Goal: Task Accomplishment & Management: Manage account settings

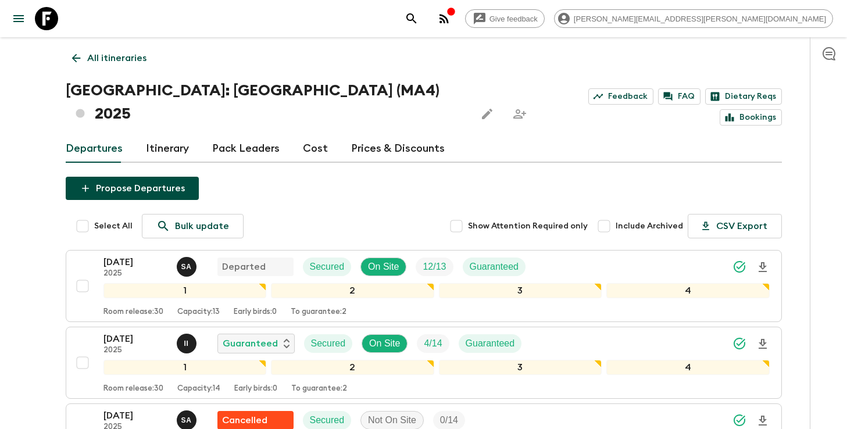
click at [423, 7] on button "search adventures" at bounding box center [411, 18] width 23 height 23
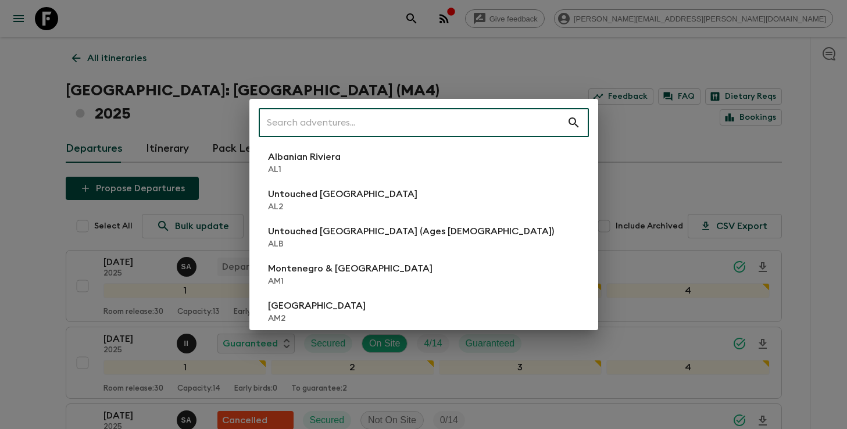
click at [437, 109] on input "text" at bounding box center [413, 122] width 308 height 33
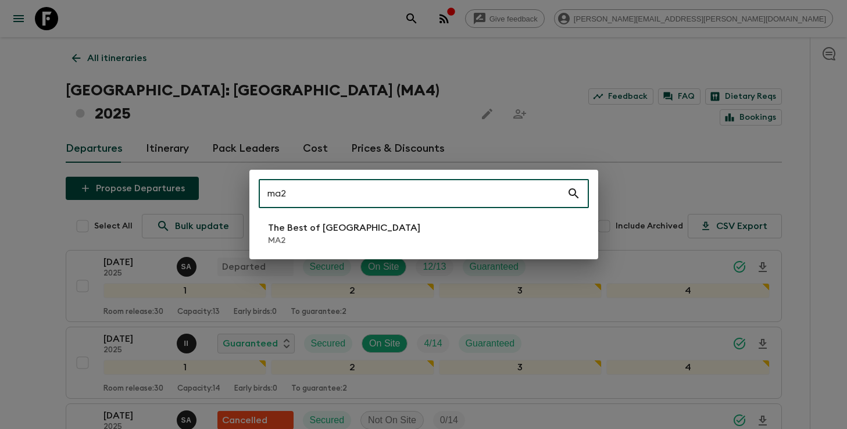
type input "ma2"
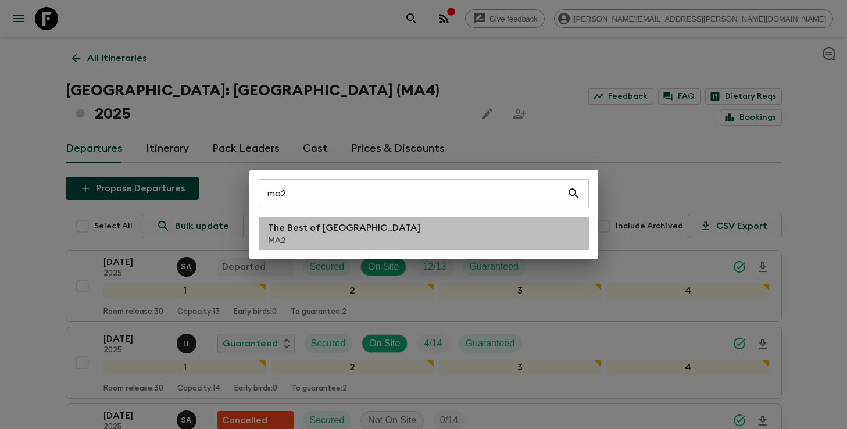
click at [375, 230] on li "The Best of [GEOGRAPHIC_DATA] MA2" at bounding box center [424, 233] width 330 height 33
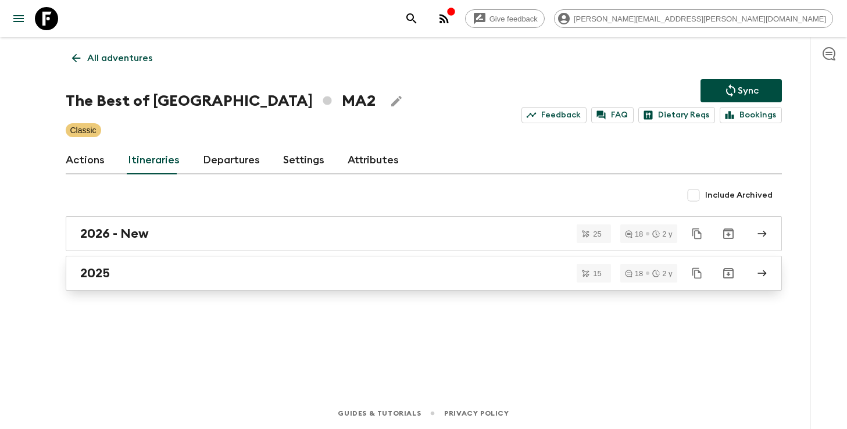
click at [354, 277] on div "2025" at bounding box center [412, 273] width 665 height 15
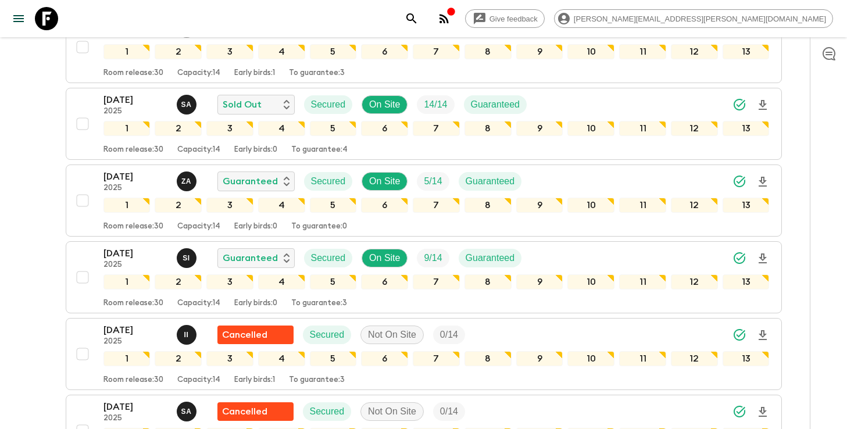
scroll to position [448, 0]
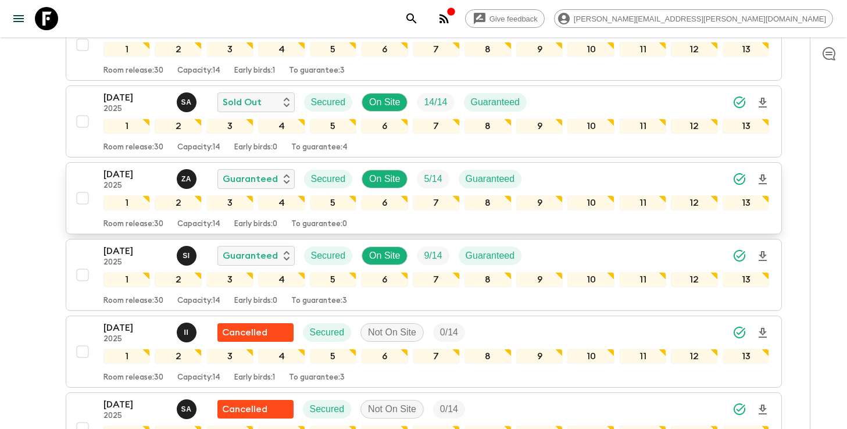
click at [765, 180] on icon "Download Onboarding" at bounding box center [763, 179] width 8 height 10
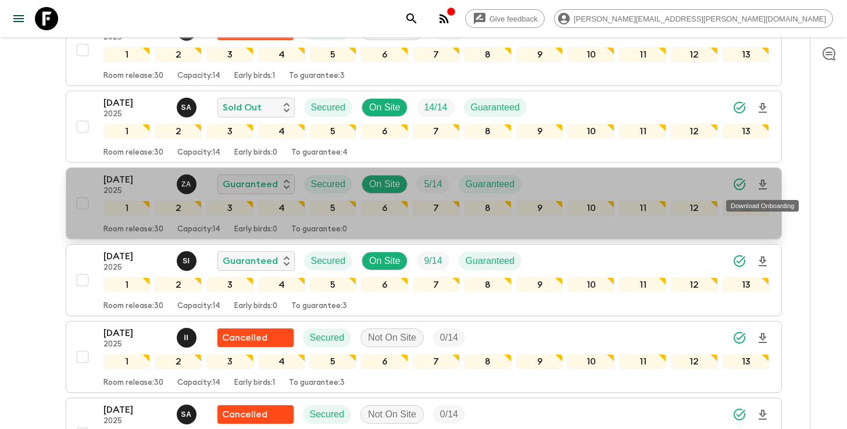
click at [766, 183] on icon "Download Onboarding" at bounding box center [763, 185] width 14 height 14
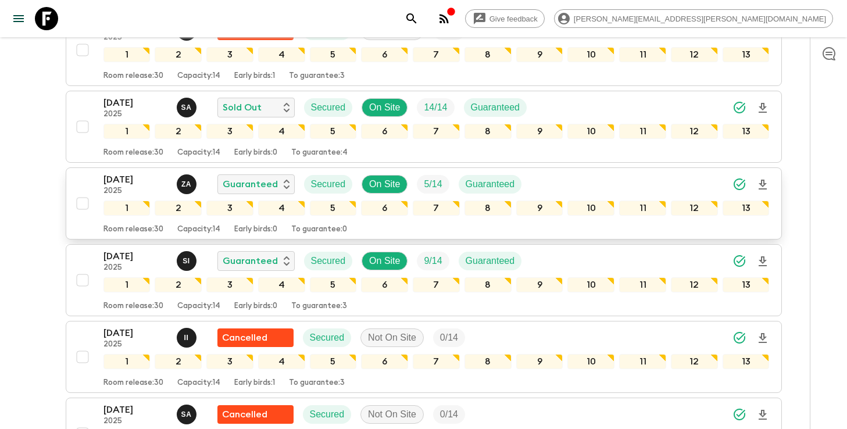
click at [416, 20] on icon "search adventures" at bounding box center [411, 18] width 10 height 10
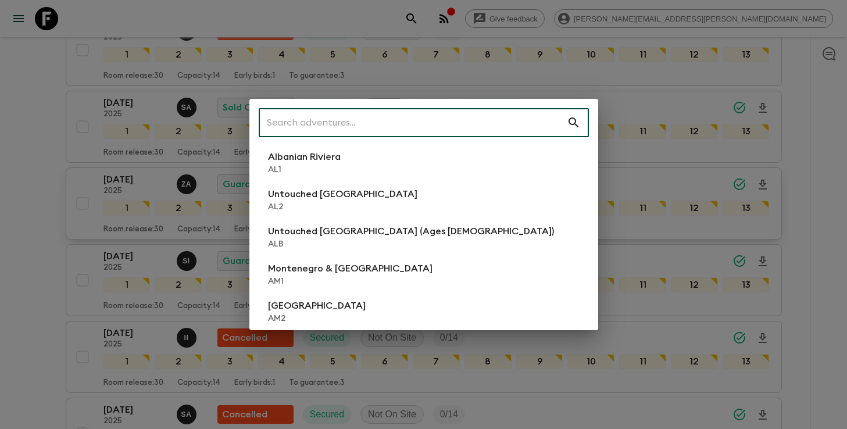
click at [499, 126] on input "text" at bounding box center [413, 122] width 308 height 33
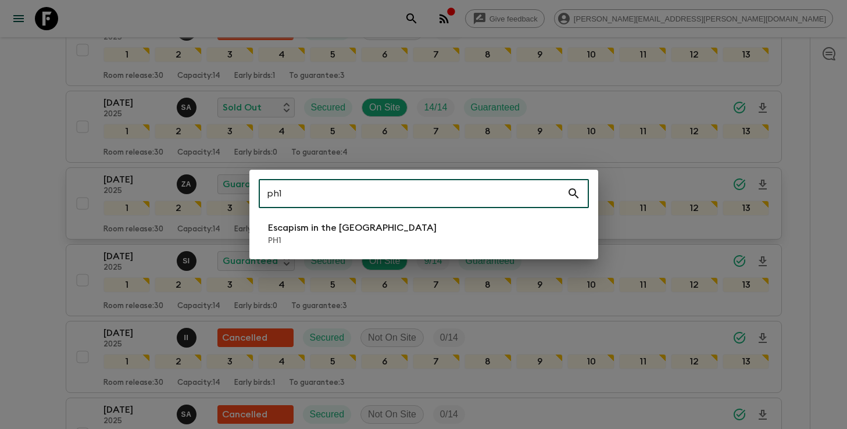
type input "ph1"
click at [400, 230] on li "Escapism in the [GEOGRAPHIC_DATA] PH1" at bounding box center [424, 233] width 330 height 33
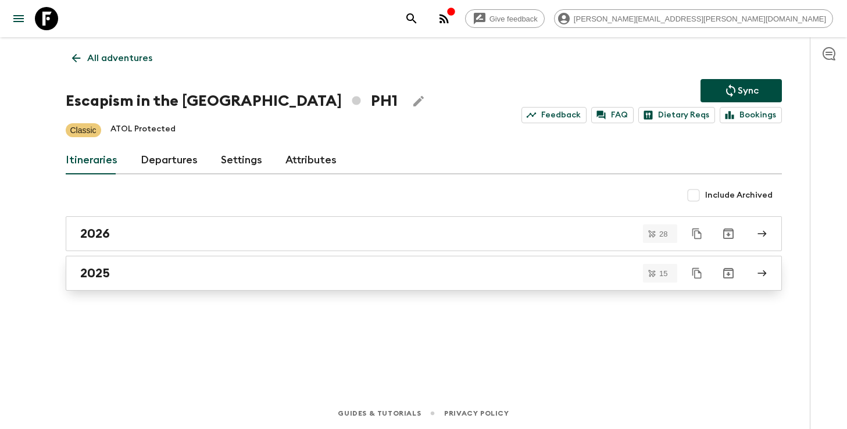
click at [116, 268] on div "2025" at bounding box center [412, 273] width 665 height 15
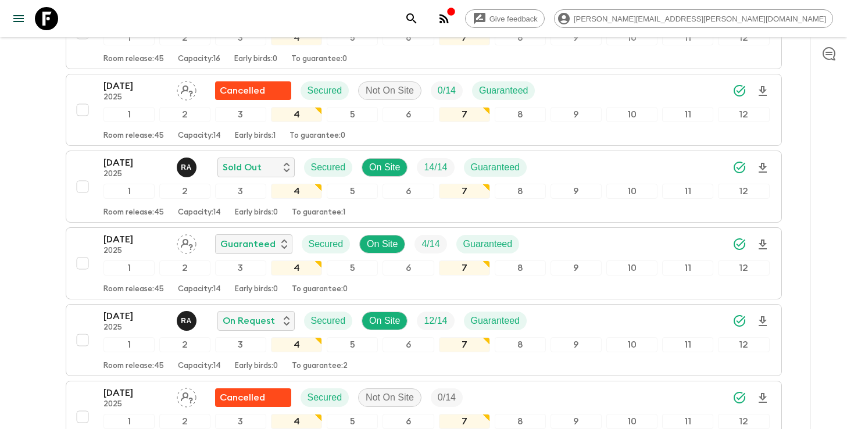
scroll to position [389, 0]
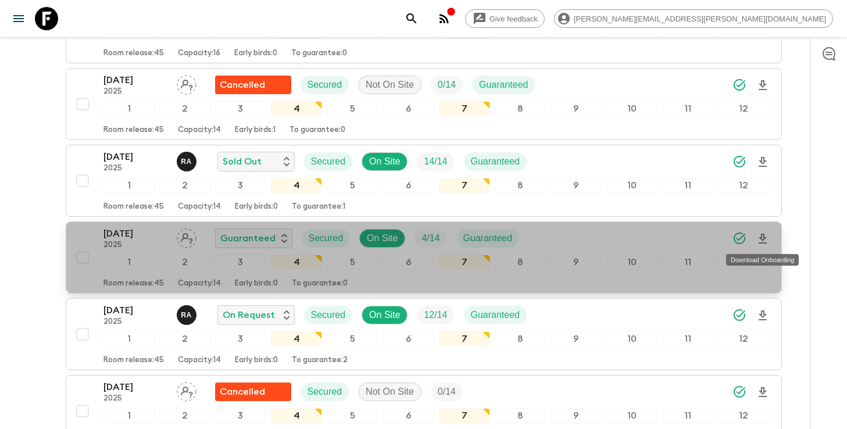
click at [764, 241] on icon "Download Onboarding" at bounding box center [763, 239] width 14 height 14
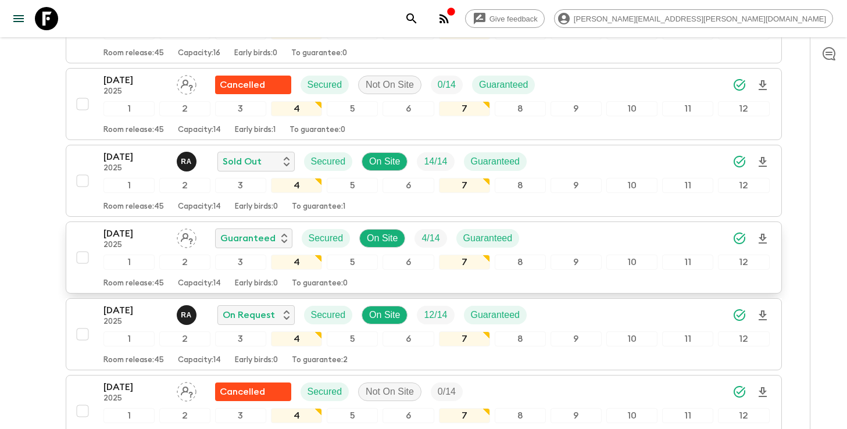
click at [419, 25] on icon "search adventures" at bounding box center [412, 19] width 14 height 14
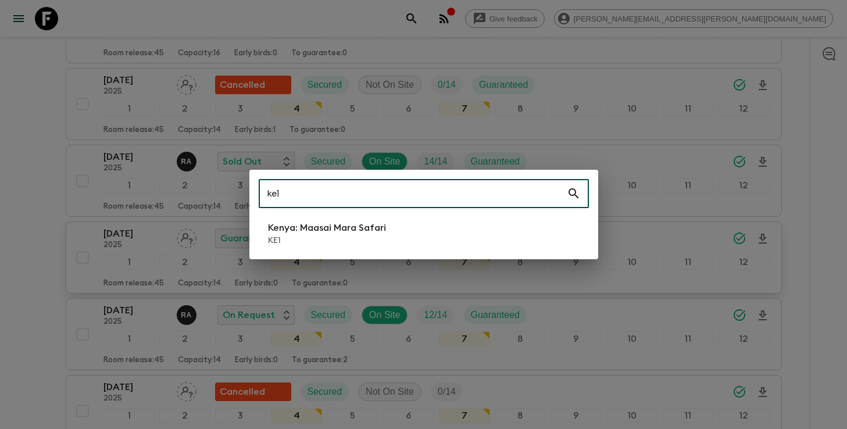
type input "ke1"
click at [318, 222] on p "Kenya: Maasai Mara Safari" at bounding box center [327, 228] width 118 height 14
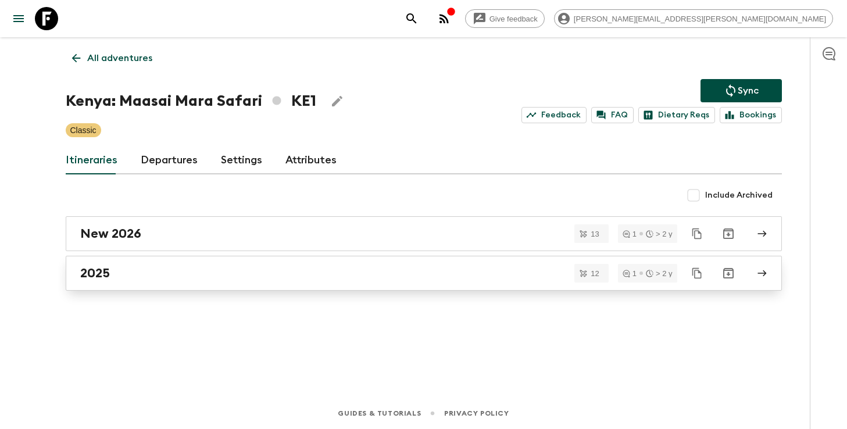
click at [190, 269] on div "2025" at bounding box center [412, 273] width 665 height 15
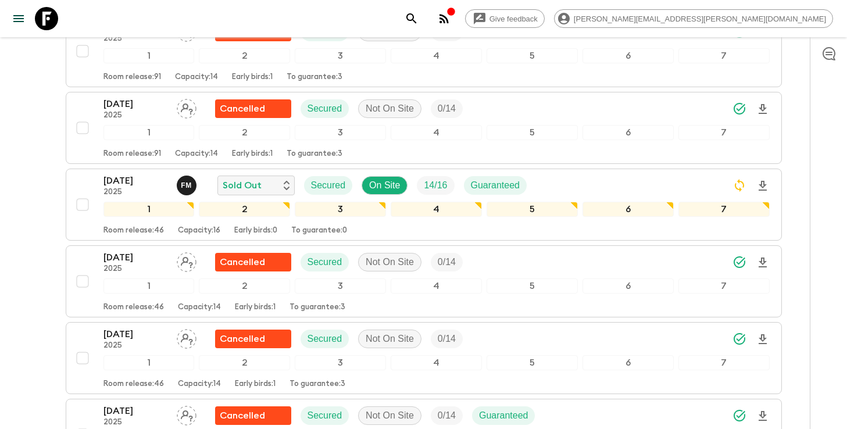
scroll to position [391, 0]
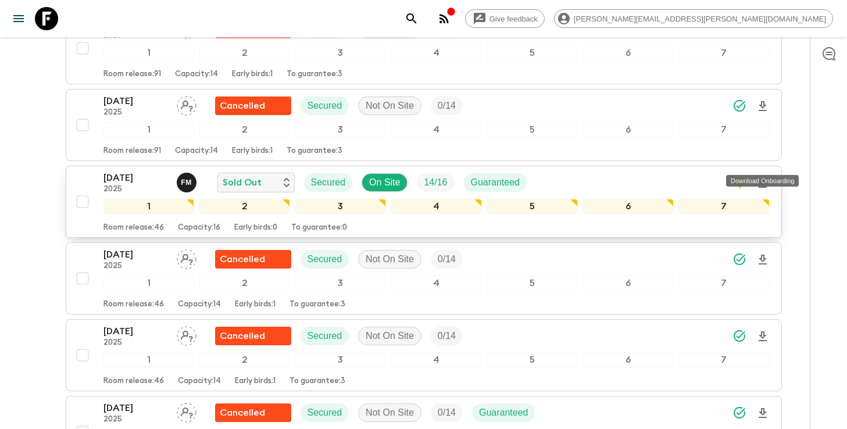
click at [764, 176] on icon "Download Onboarding" at bounding box center [763, 183] width 14 height 14
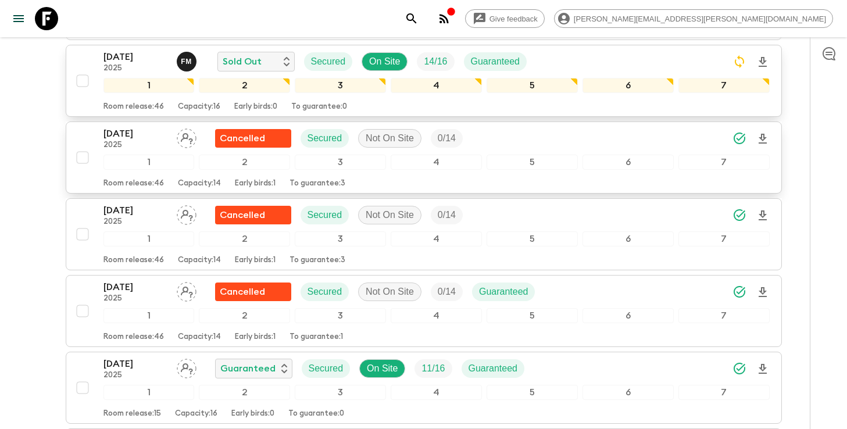
scroll to position [513, 0]
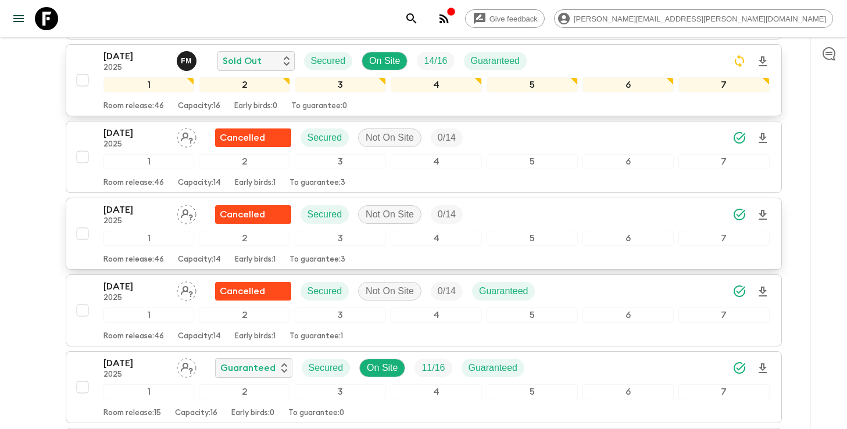
click at [83, 222] on input "checkbox" at bounding box center [82, 233] width 23 height 23
checkbox input "true"
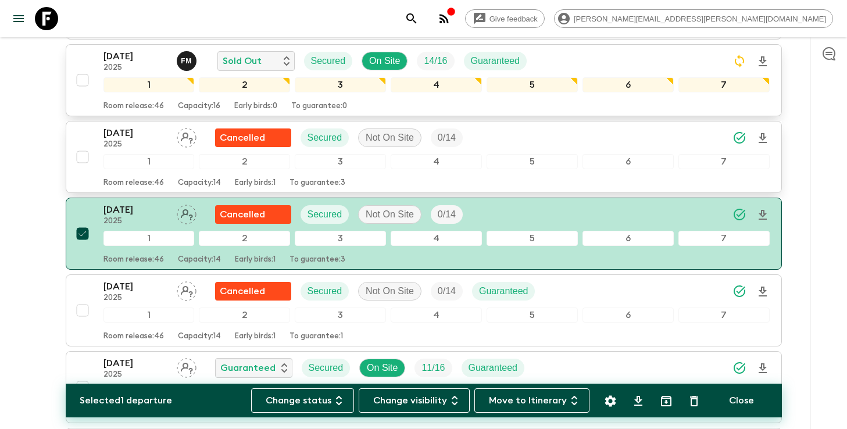
click at [83, 145] on input "checkbox" at bounding box center [82, 156] width 23 height 23
checkbox input "true"
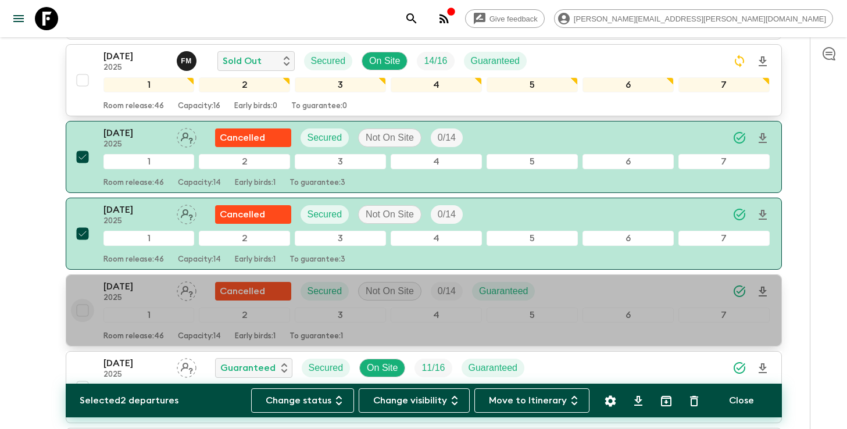
click at [84, 299] on input "checkbox" at bounding box center [82, 310] width 23 height 23
checkbox input "true"
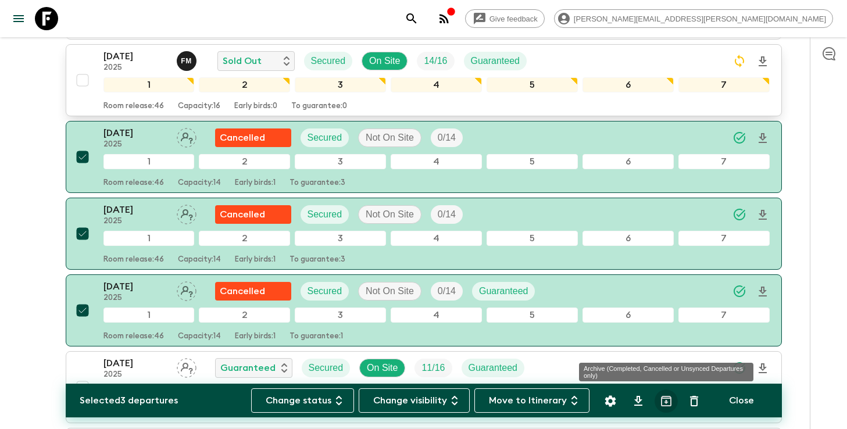
click at [665, 402] on icon "Archive (Completed, Cancelled or Unsynced Departures only)" at bounding box center [666, 401] width 10 height 10
checkbox input "false"
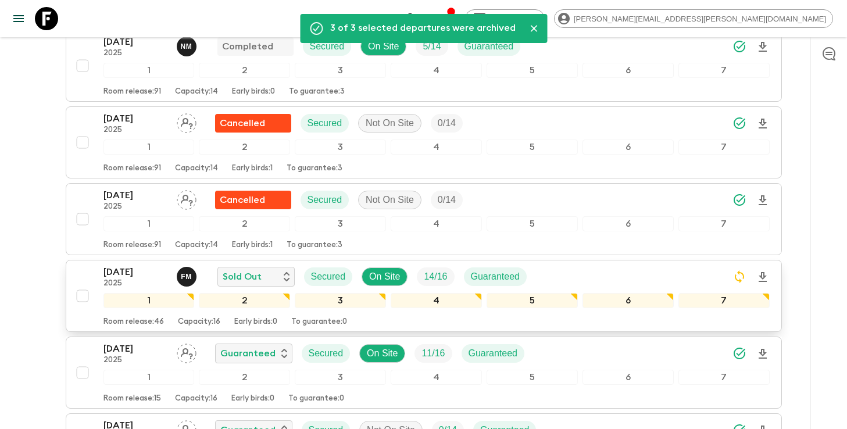
scroll to position [309, 0]
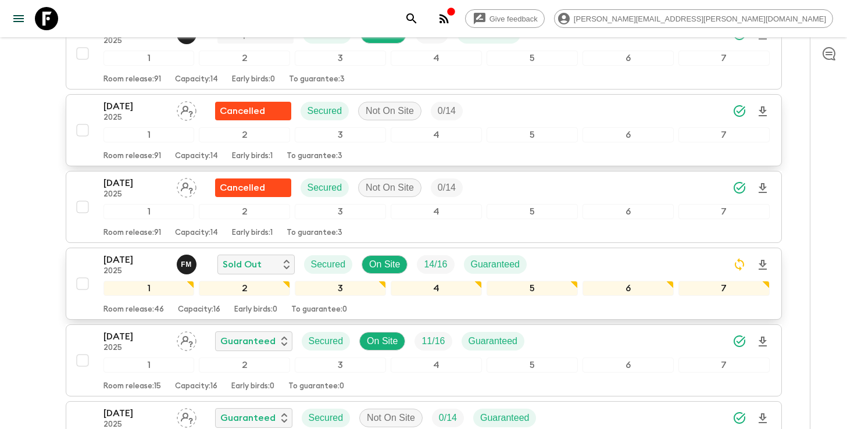
click at [82, 119] on input "checkbox" at bounding box center [82, 130] width 23 height 23
checkbox input "true"
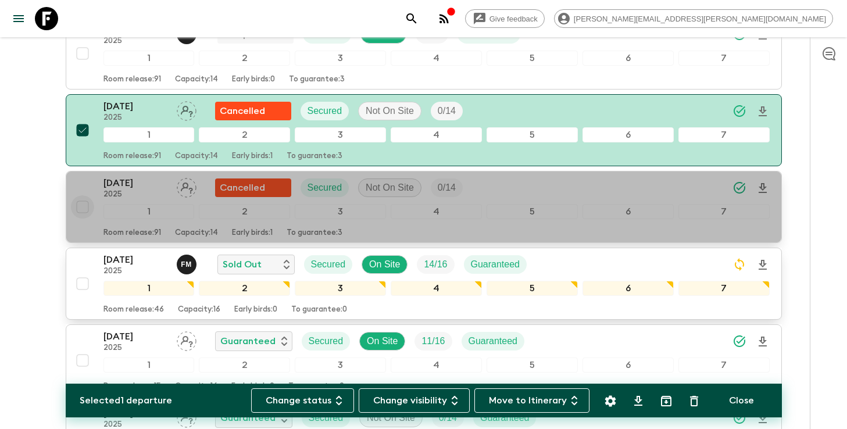
click at [83, 195] on input "checkbox" at bounding box center [82, 206] width 23 height 23
checkbox input "true"
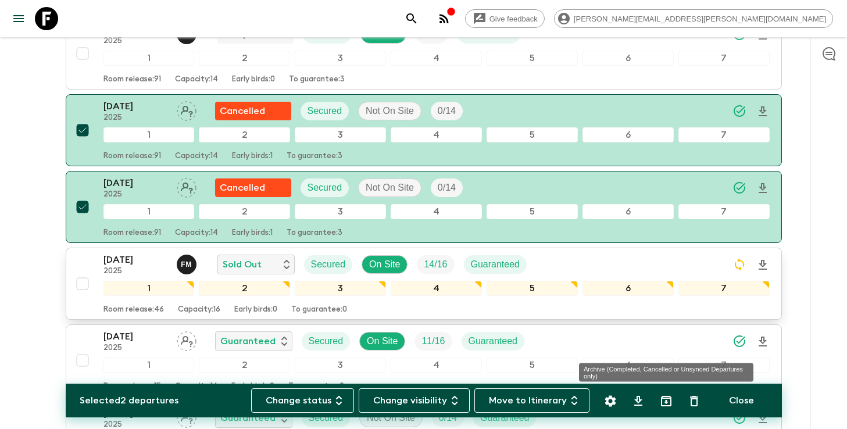
click at [669, 406] on icon "Archive (Completed, Cancelled or Unsynced Departures only)" at bounding box center [666, 401] width 10 height 10
checkbox input "false"
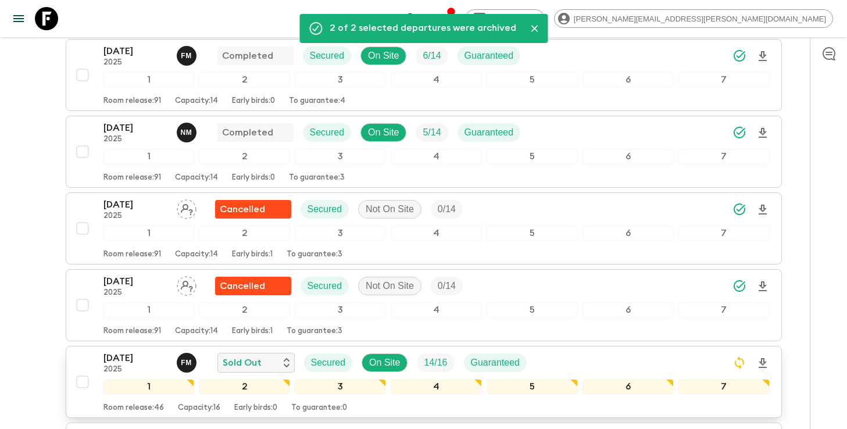
scroll to position [0, 0]
